Goal: Check status

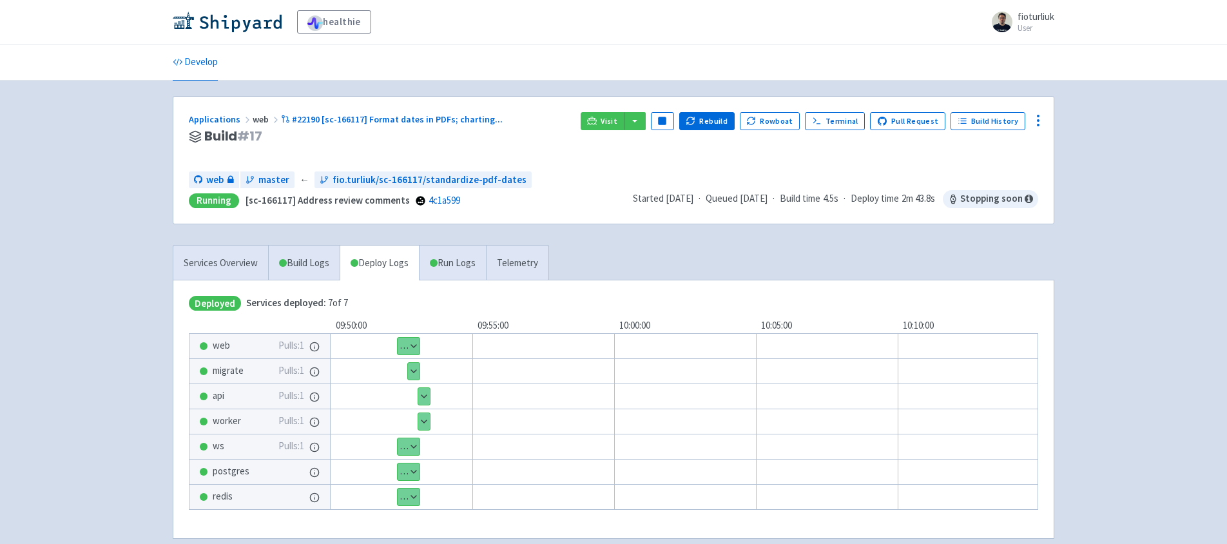
scroll to position [66, 0]
